Goal: Task Accomplishment & Management: Manage account settings

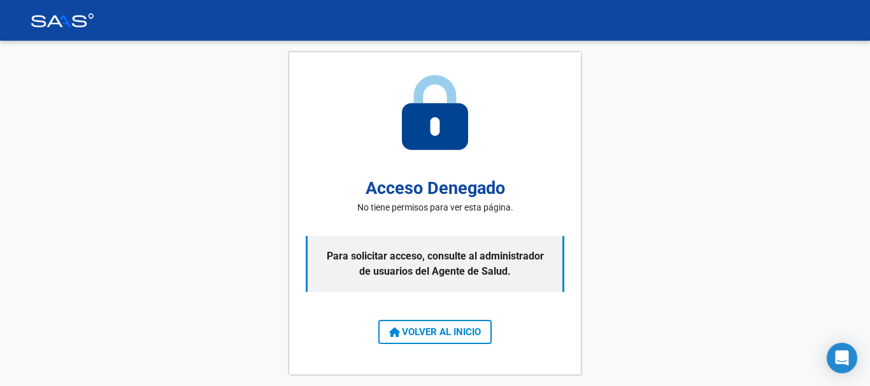
click at [431, 320] on button "VOLVER AL INICIO" at bounding box center [434, 332] width 113 height 24
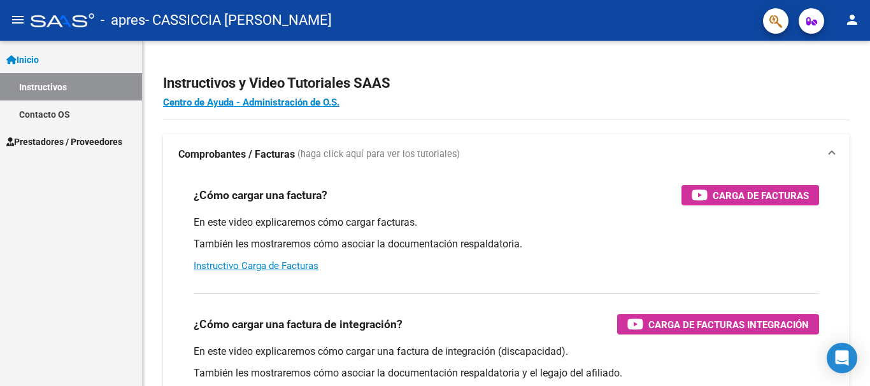
click at [76, 139] on span "Prestadores / Proveedores" at bounding box center [64, 142] width 116 height 14
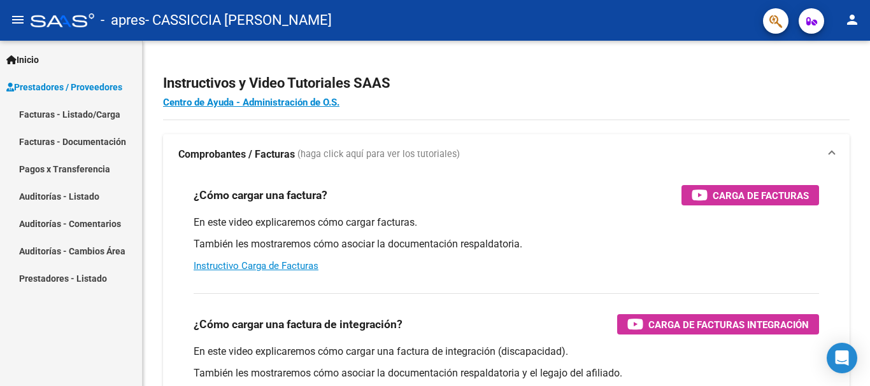
click at [94, 115] on link "Facturas - Listado/Carga" at bounding box center [71, 114] width 142 height 27
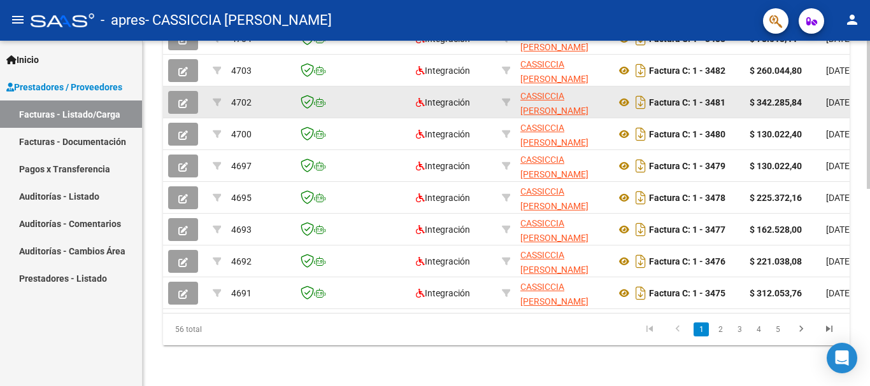
scroll to position [462, 0]
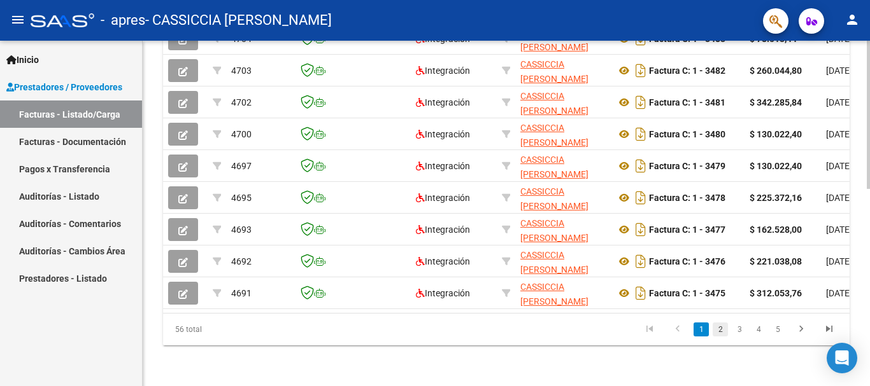
click at [716, 330] on link "2" at bounding box center [719, 330] width 15 height 14
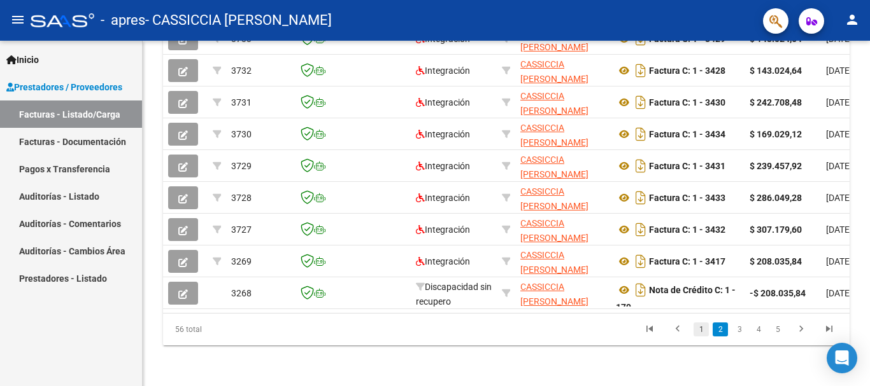
click at [698, 329] on link "1" at bounding box center [700, 330] width 15 height 14
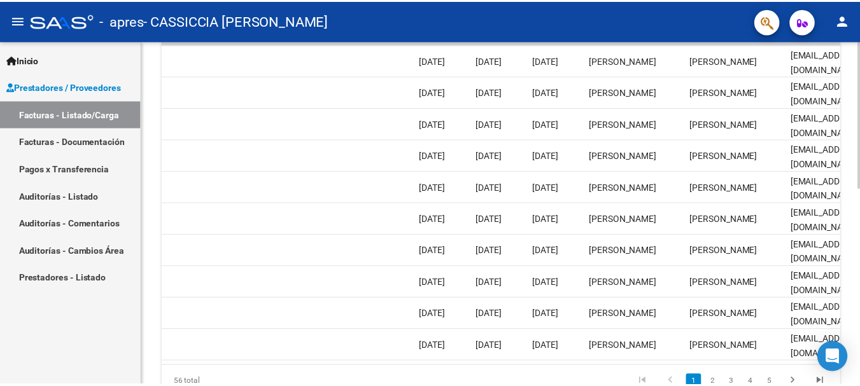
scroll to position [0, 1998]
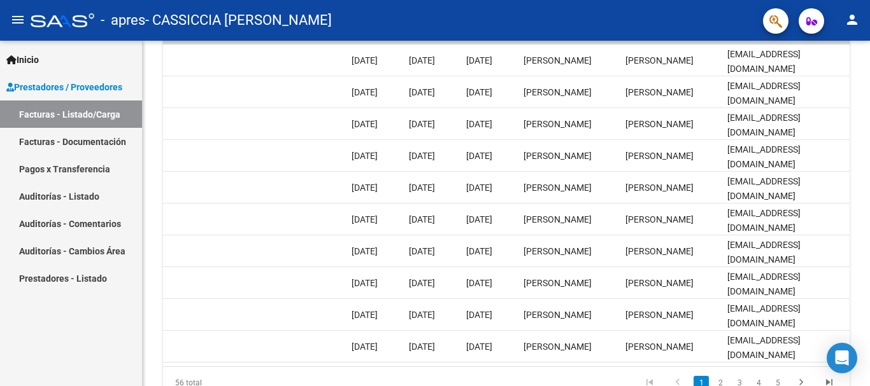
click at [856, 18] on mat-icon "person" at bounding box center [851, 19] width 15 height 15
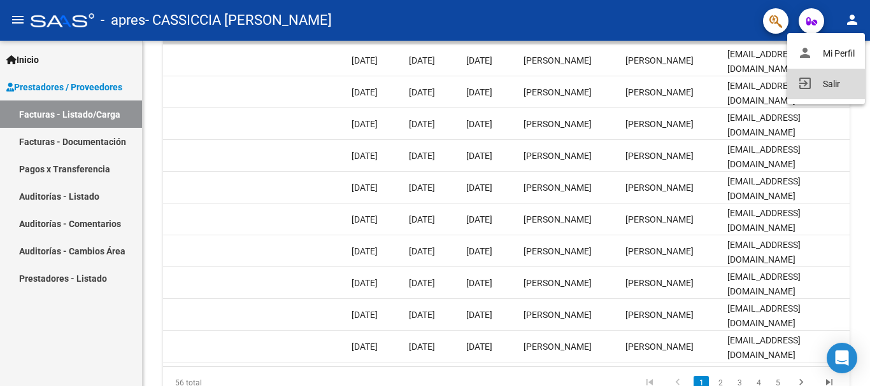
click at [828, 83] on button "exit_to_app Salir" at bounding box center [826, 84] width 78 height 31
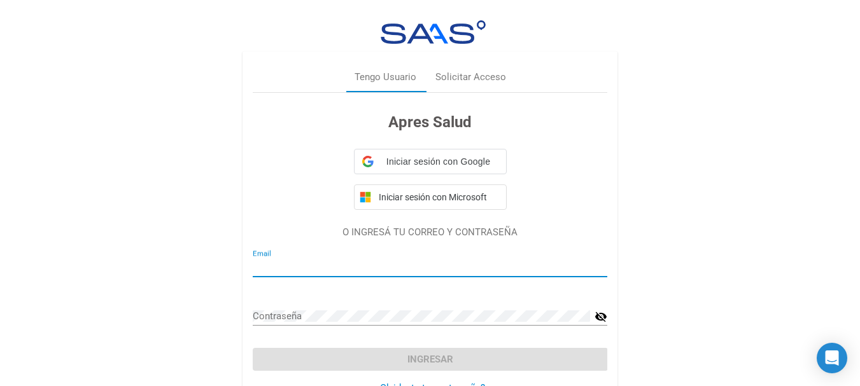
type input "[EMAIL_ADDRESS][DOMAIN_NAME]"
